Goal: Communication & Community: Connect with others

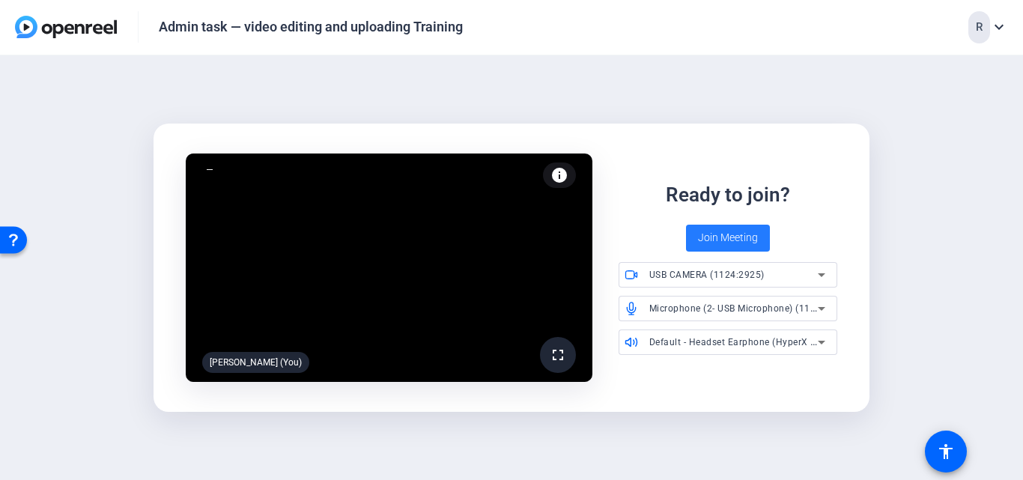
click at [746, 236] on span "Join Meeting" at bounding box center [728, 238] width 60 height 16
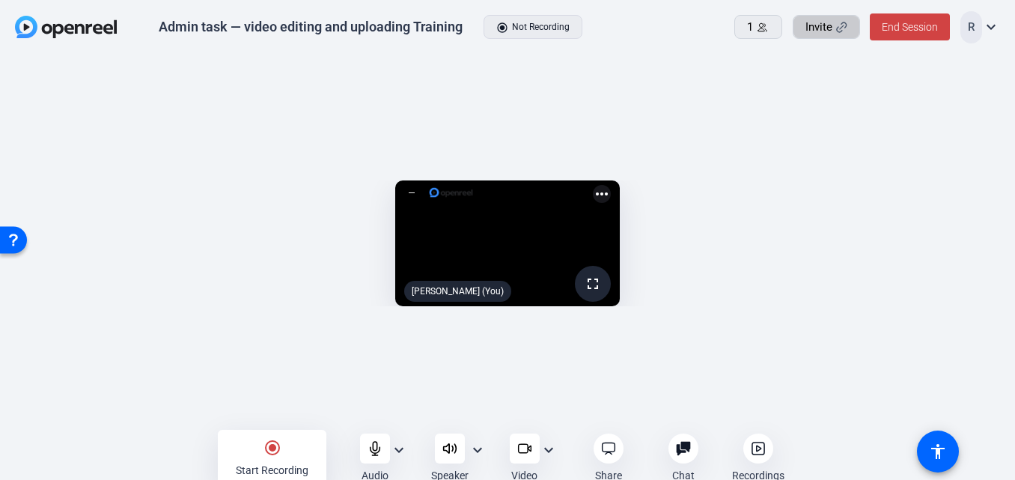
click at [843, 25] on icon at bounding box center [842, 27] width 10 height 10
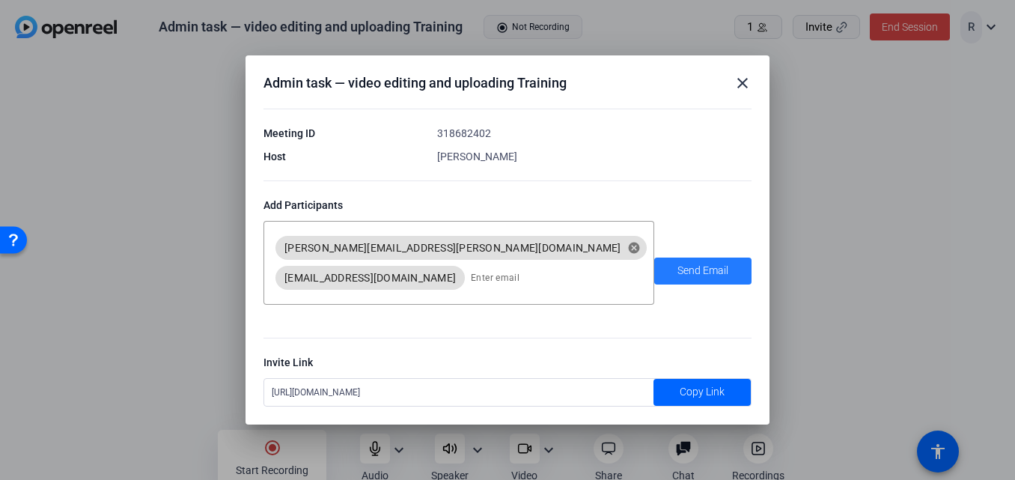
click at [713, 273] on span "Send Email" at bounding box center [703, 271] width 51 height 16
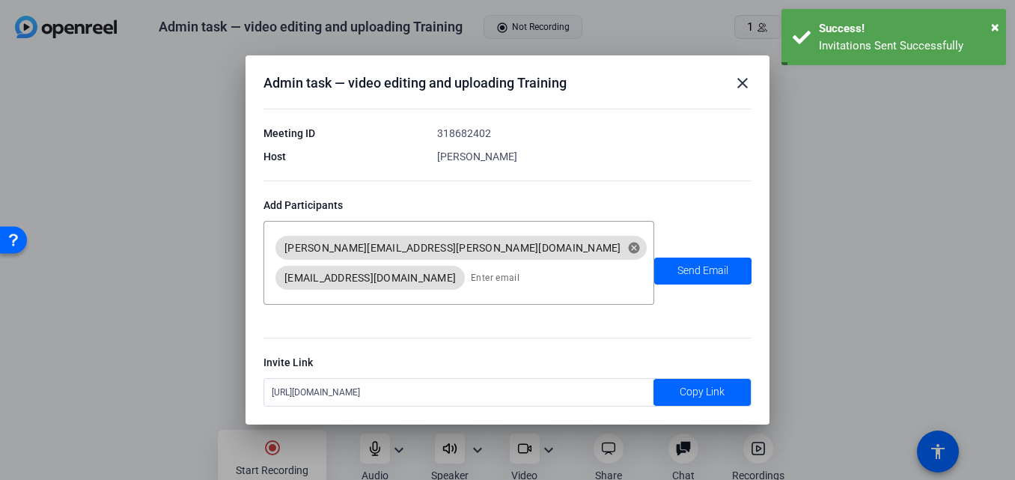
click at [547, 394] on div "[URL][DOMAIN_NAME]" at bounding box center [458, 392] width 389 height 27
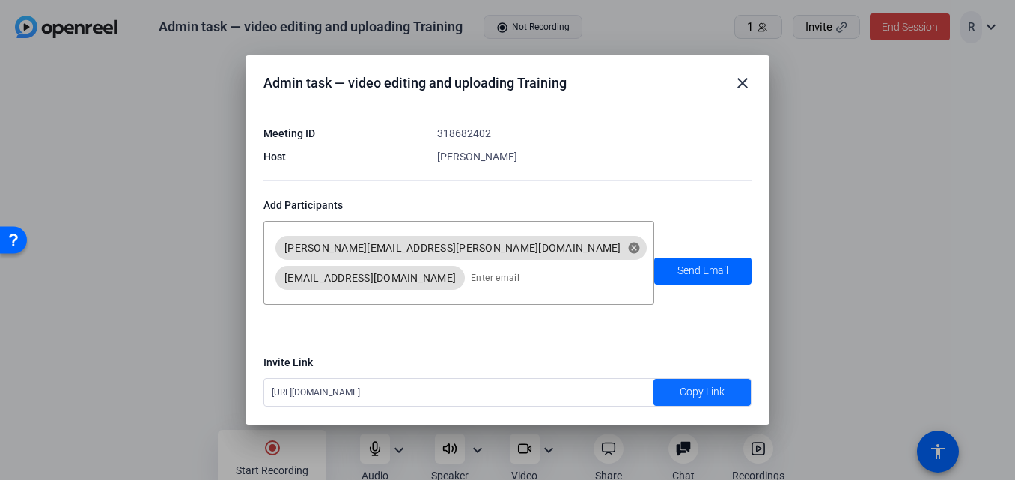
click at [731, 385] on span at bounding box center [702, 392] width 97 height 36
click at [696, 271] on span "Send Email" at bounding box center [703, 271] width 51 height 16
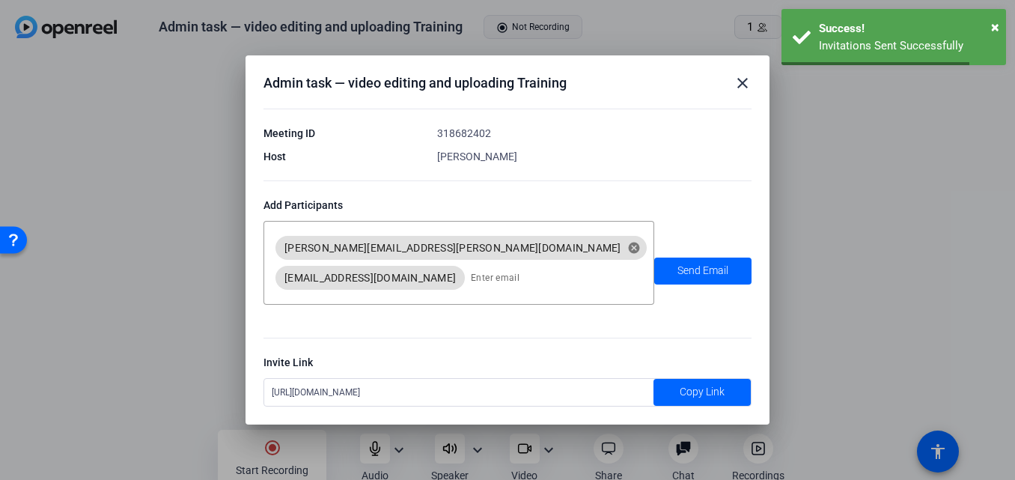
click at [742, 81] on mat-icon "close" at bounding box center [743, 83] width 18 height 18
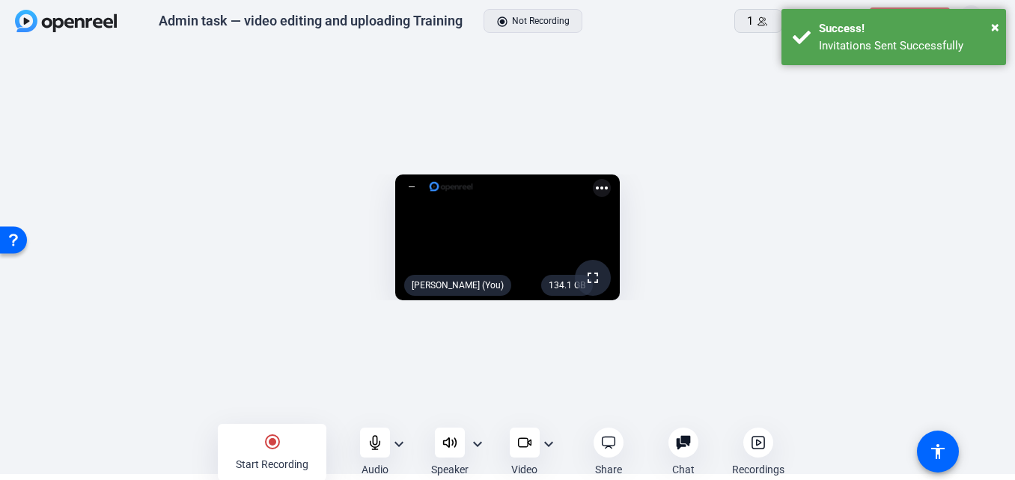
scroll to position [7, 0]
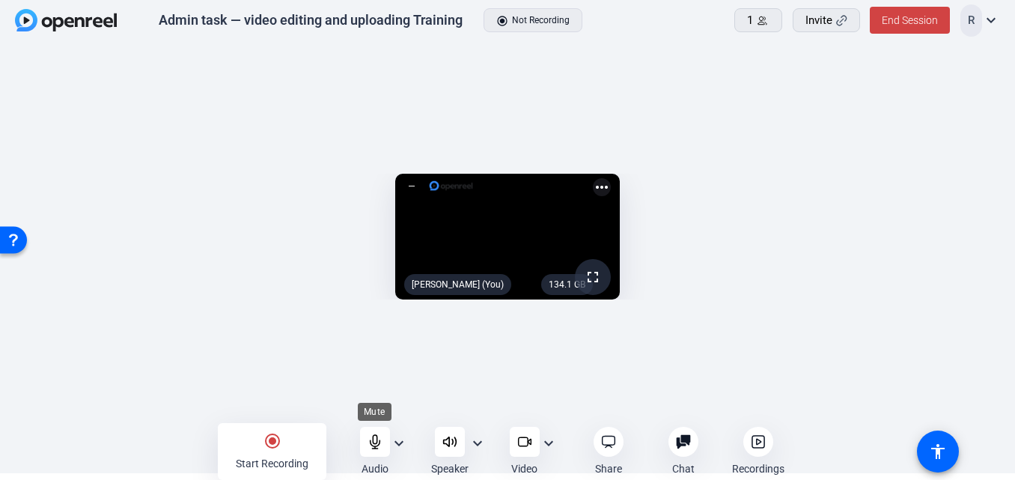
click at [374, 447] on icon at bounding box center [375, 441] width 10 height 13
click at [461, 444] on div at bounding box center [450, 442] width 30 height 30
click at [475, 444] on mat-icon "expand_more" at bounding box center [478, 443] width 18 height 18
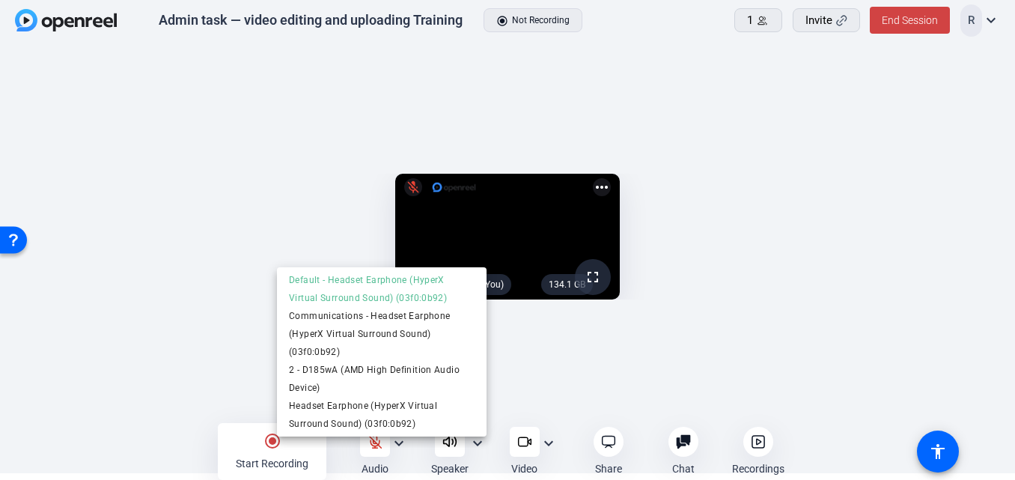
click at [475, 444] on div at bounding box center [507, 240] width 1015 height 480
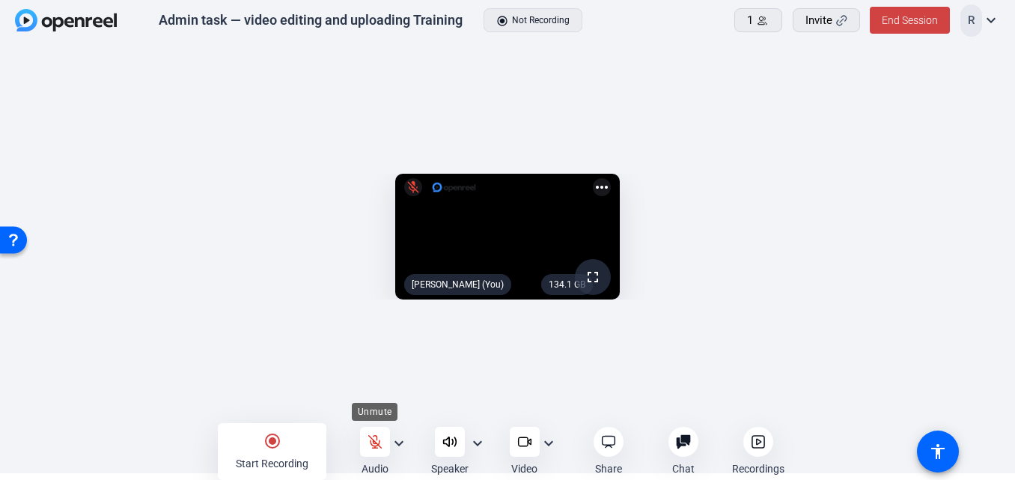
click at [383, 449] on div at bounding box center [375, 442] width 30 height 30
click at [386, 449] on div at bounding box center [375, 442] width 30 height 30
click at [449, 441] on icon at bounding box center [449, 441] width 13 height 9
